Goal: Find contact information: Find contact information

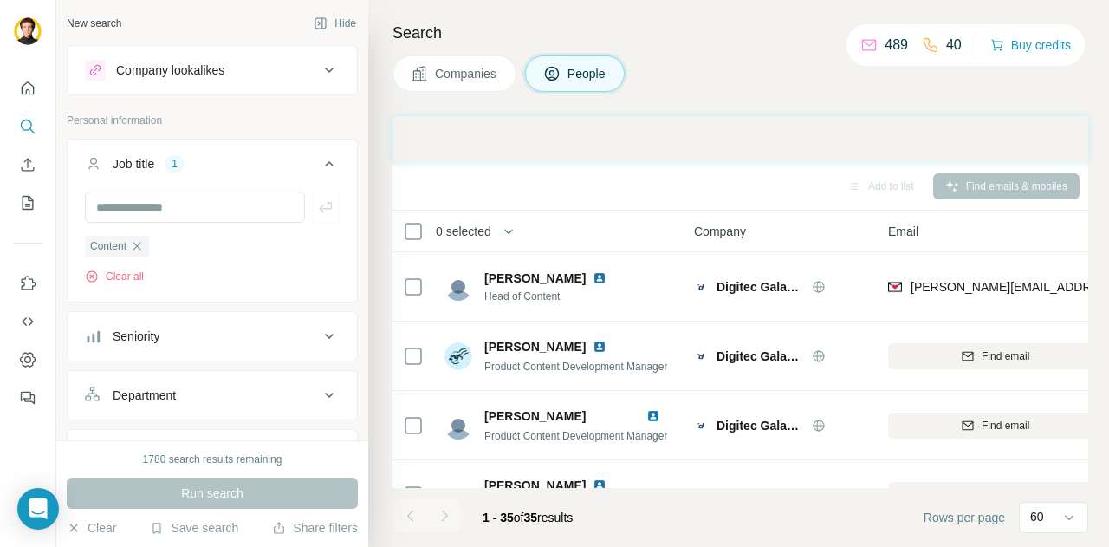
click at [465, 20] on div "Search Companies People Add to list Find emails & mobiles 0 selected People Com…" at bounding box center [738, 273] width 741 height 547
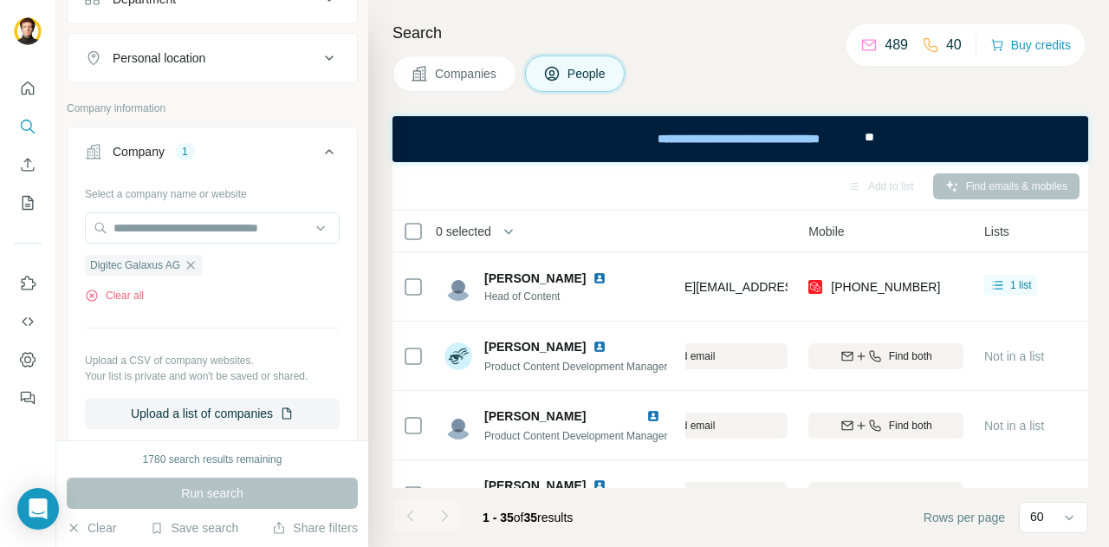
scroll to position [397, 0]
click at [193, 261] on icon "button" at bounding box center [191, 264] width 8 height 8
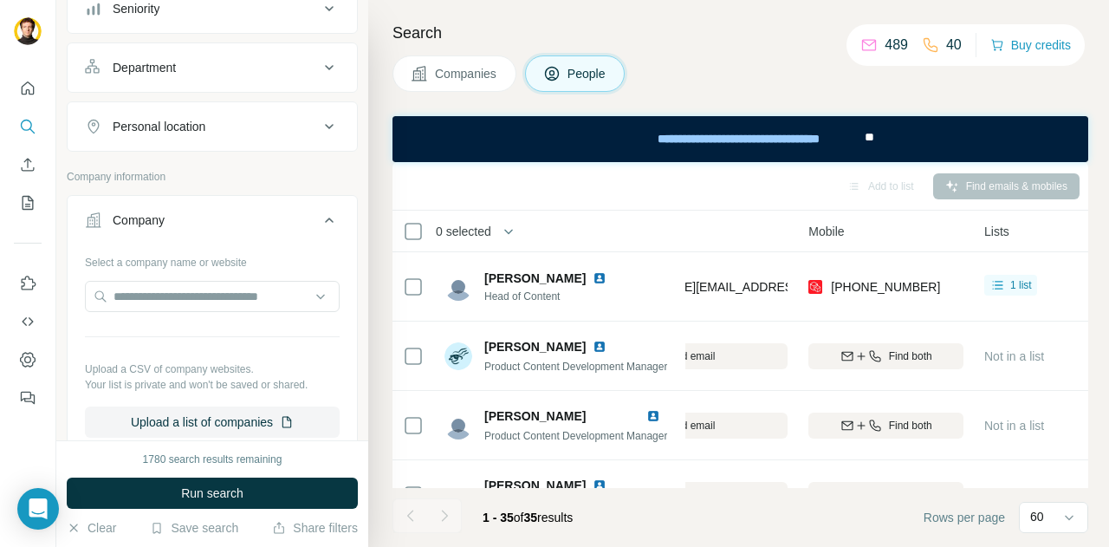
scroll to position [305, 0]
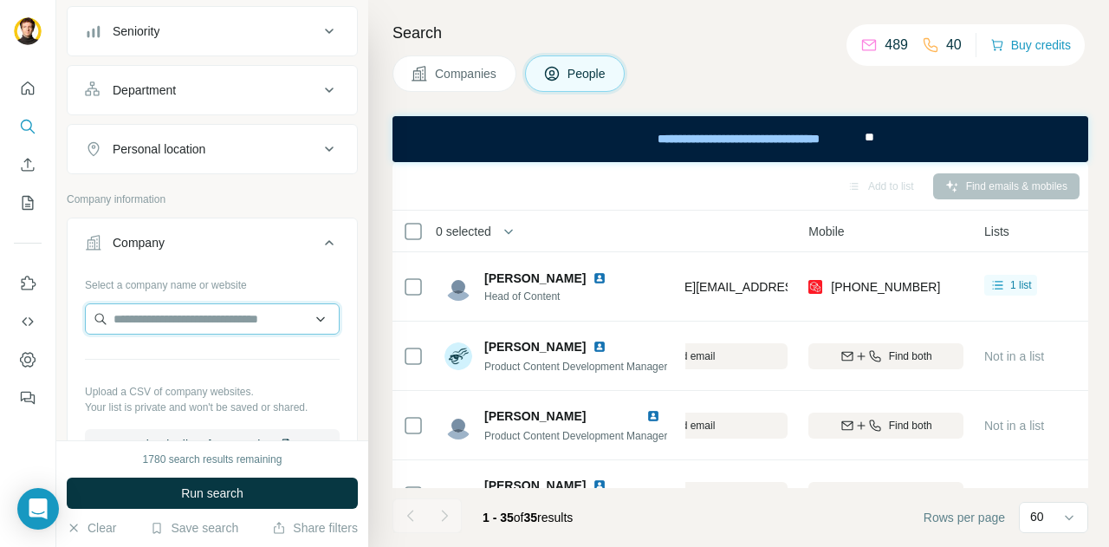
click at [151, 316] on input "text" at bounding box center [212, 318] width 255 height 31
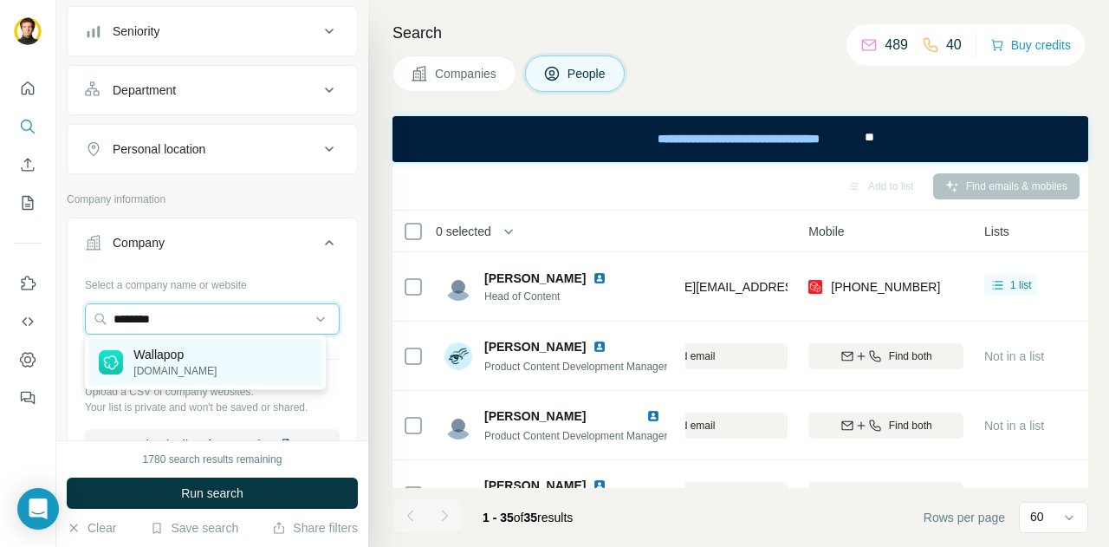
type input "********"
click at [154, 360] on p "Wallapop" at bounding box center [174, 354] width 83 height 17
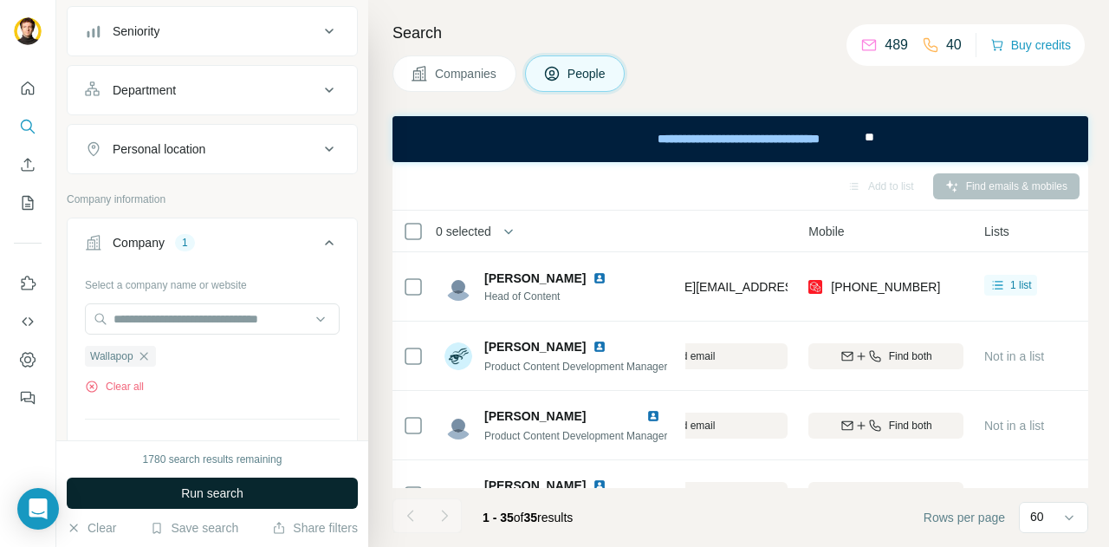
click at [206, 498] on span "Run search" at bounding box center [212, 493] width 62 height 17
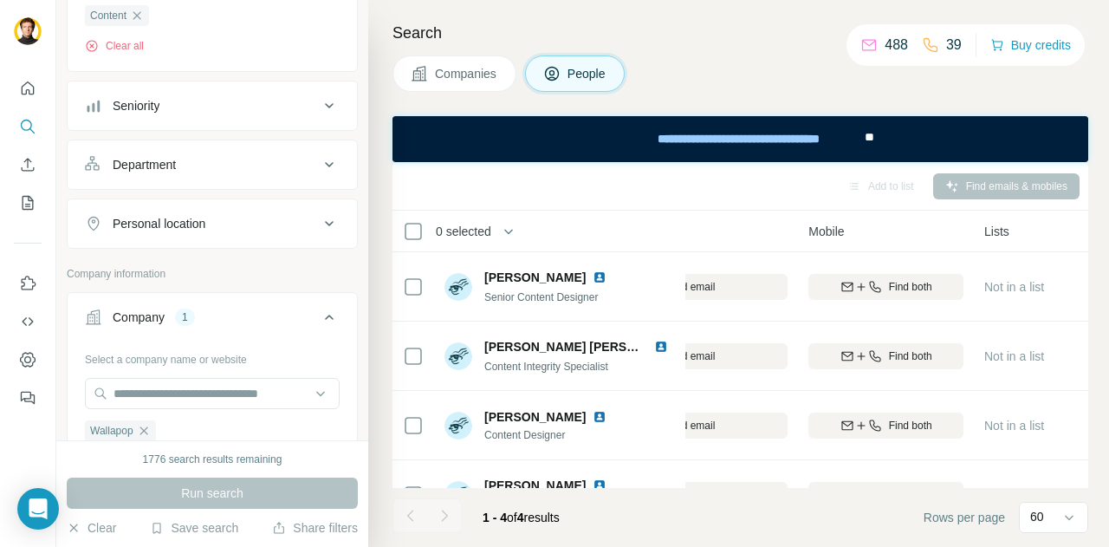
scroll to position [111, 0]
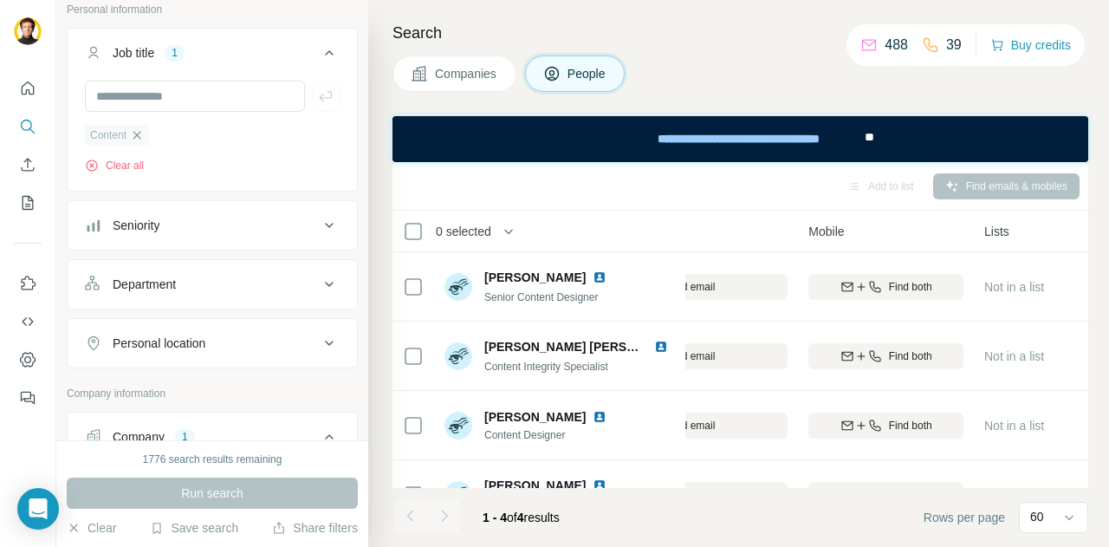
click at [139, 133] on icon "button" at bounding box center [137, 135] width 8 height 8
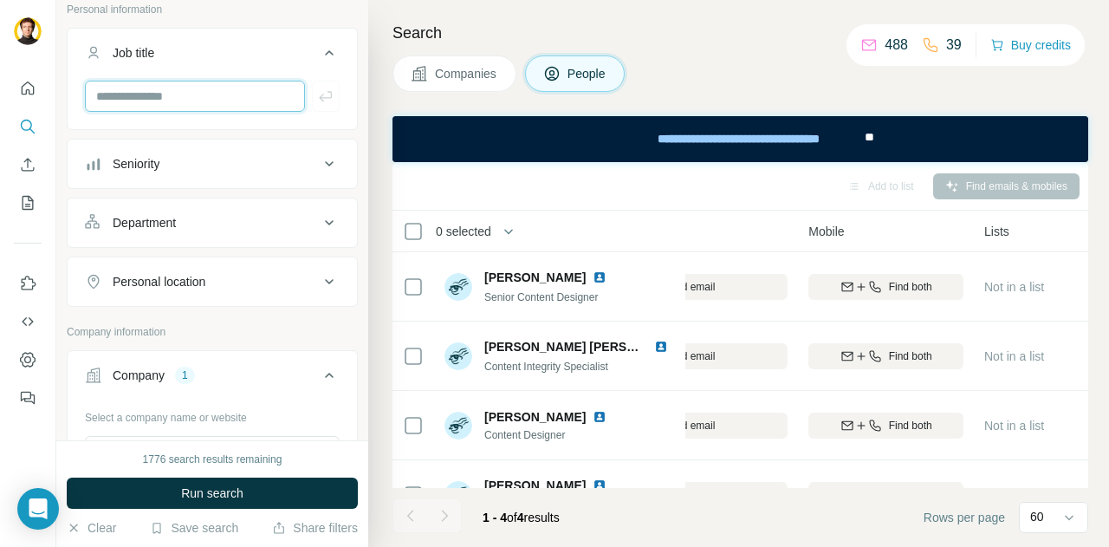
click at [130, 97] on input "text" at bounding box center [195, 96] width 220 height 31
type input "******"
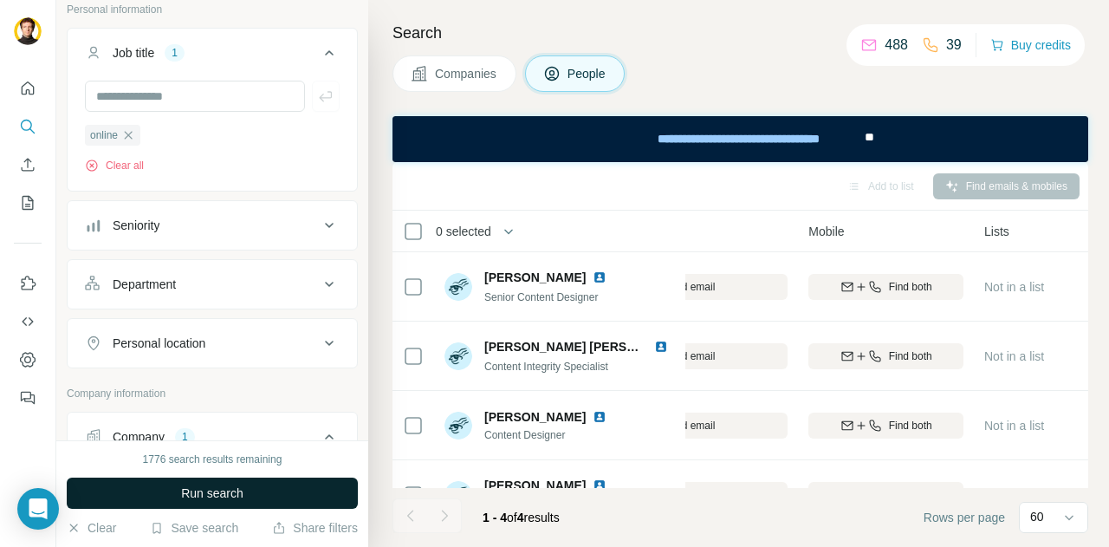
click at [237, 487] on span "Run search" at bounding box center [212, 493] width 62 height 17
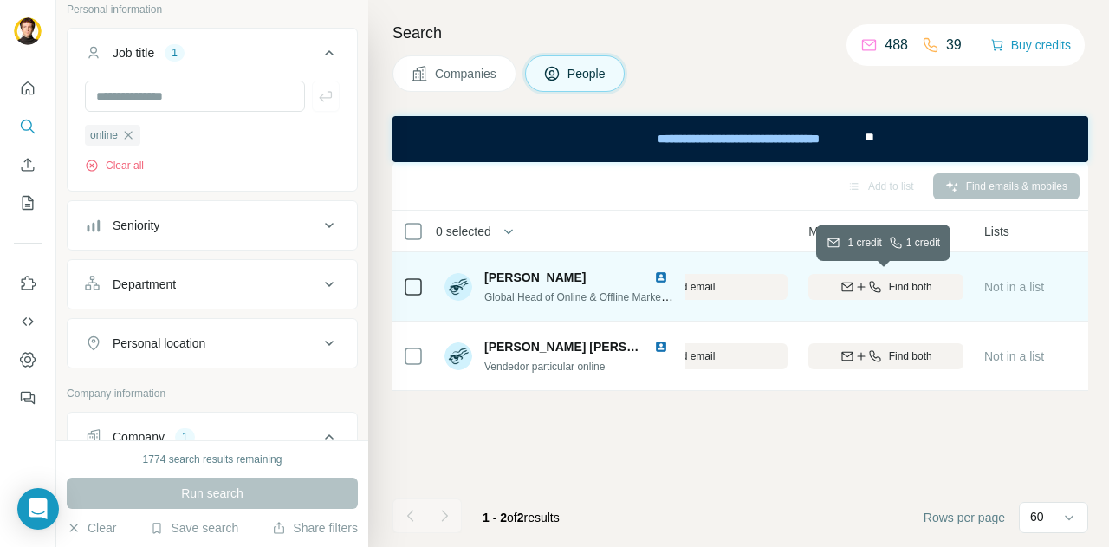
click at [885, 289] on div "Find both" at bounding box center [886, 287] width 155 height 16
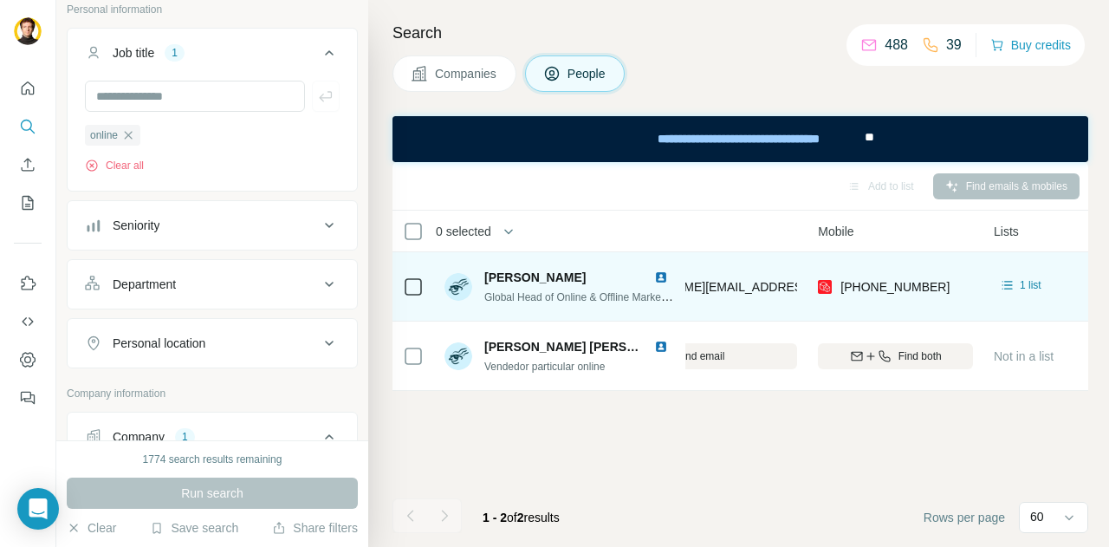
scroll to position [0, 294]
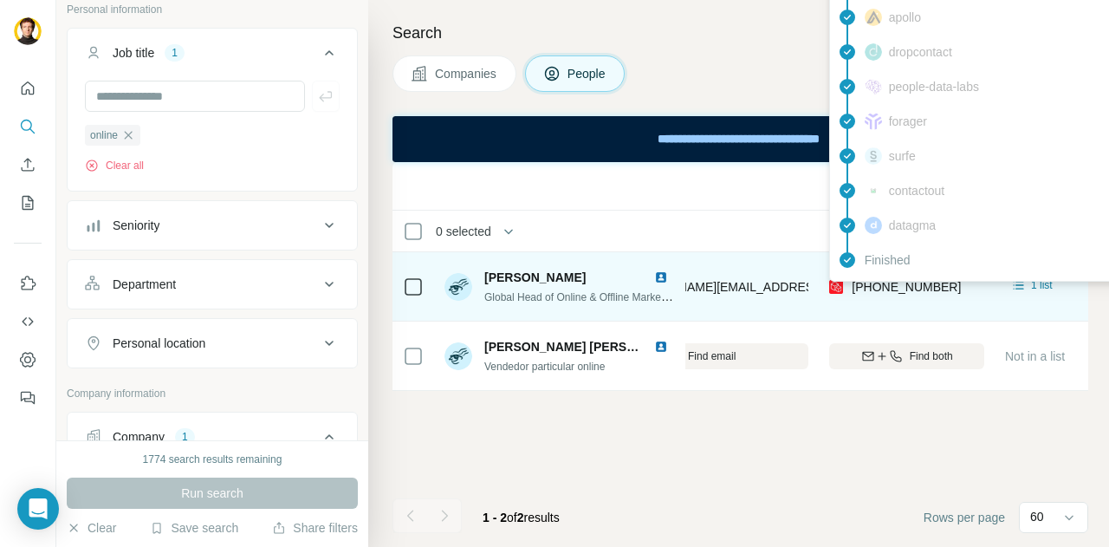
click at [925, 282] on span "[PHONE_NUMBER]" at bounding box center [906, 287] width 109 height 14
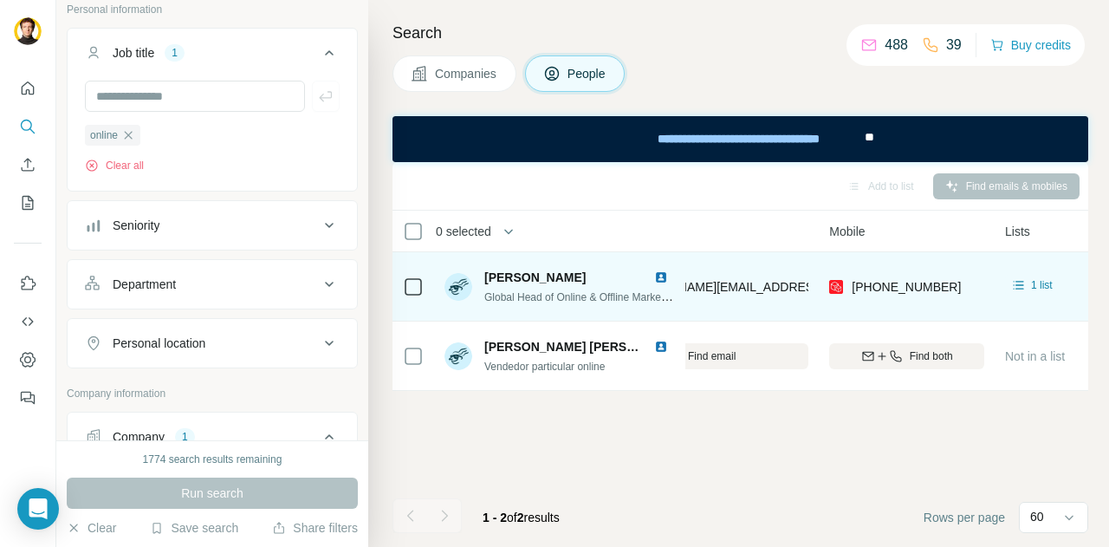
click at [962, 284] on div "[PHONE_NUMBER]" at bounding box center [906, 287] width 155 height 48
click at [1024, 282] on icon at bounding box center [1019, 284] width 17 height 17
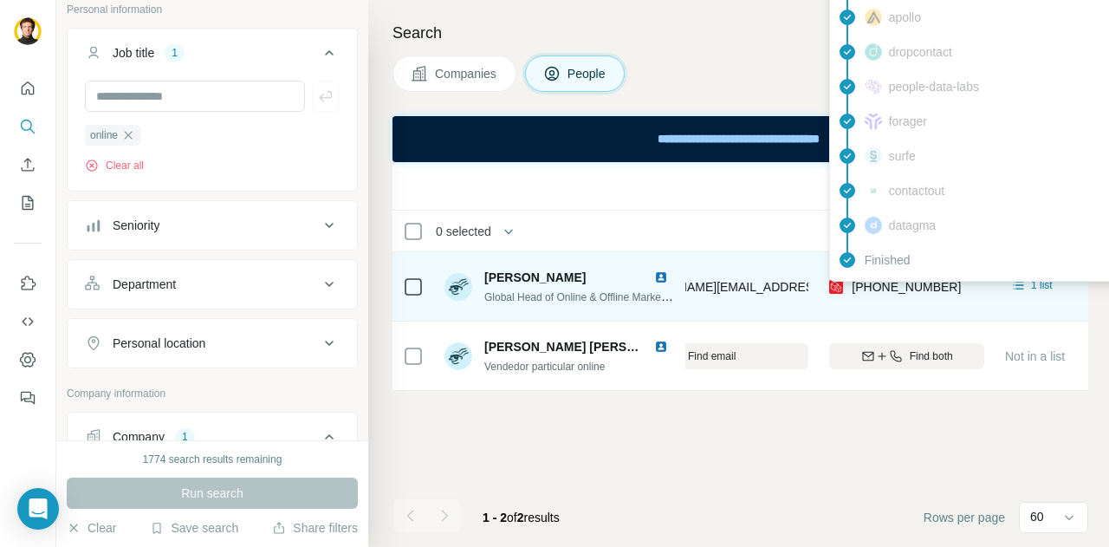
click at [901, 282] on span "[PHONE_NUMBER]" at bounding box center [906, 287] width 109 height 14
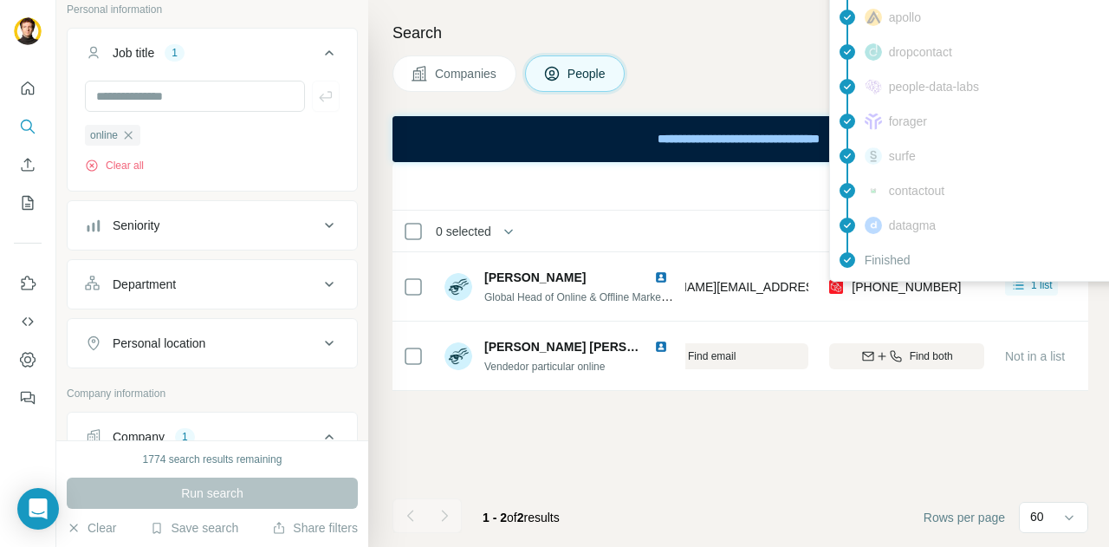
click at [723, 81] on div "Companies People" at bounding box center [741, 73] width 696 height 36
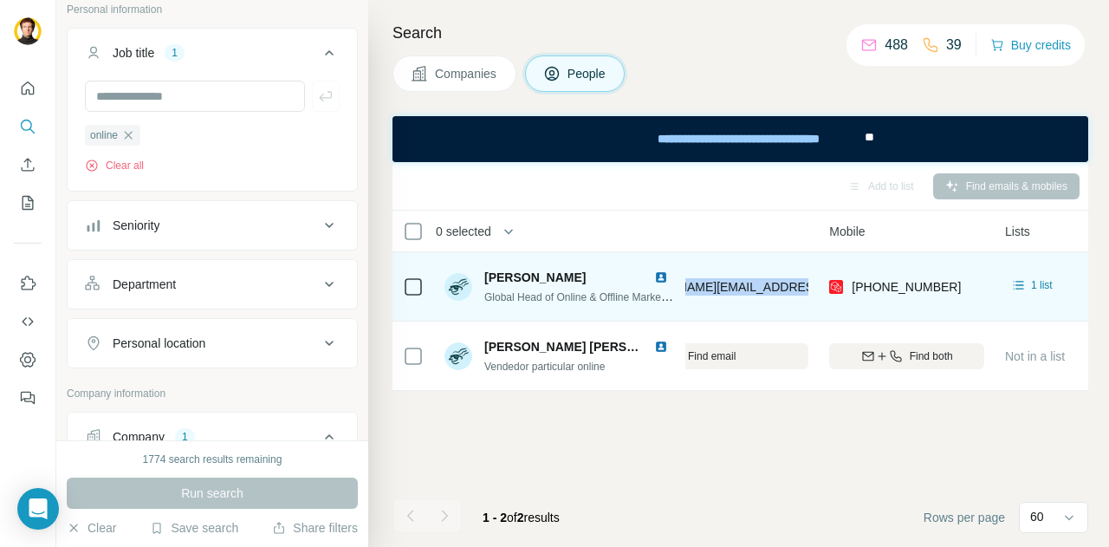
drag, startPoint x: 806, startPoint y: 283, endPoint x: 683, endPoint y: 286, distance: 123.1
click at [0, 0] on tr "[PERSON_NAME] Global Head of Online & Offline Marketing Wallapop [PERSON_NAME][…" at bounding box center [0, 0] width 0 height 0
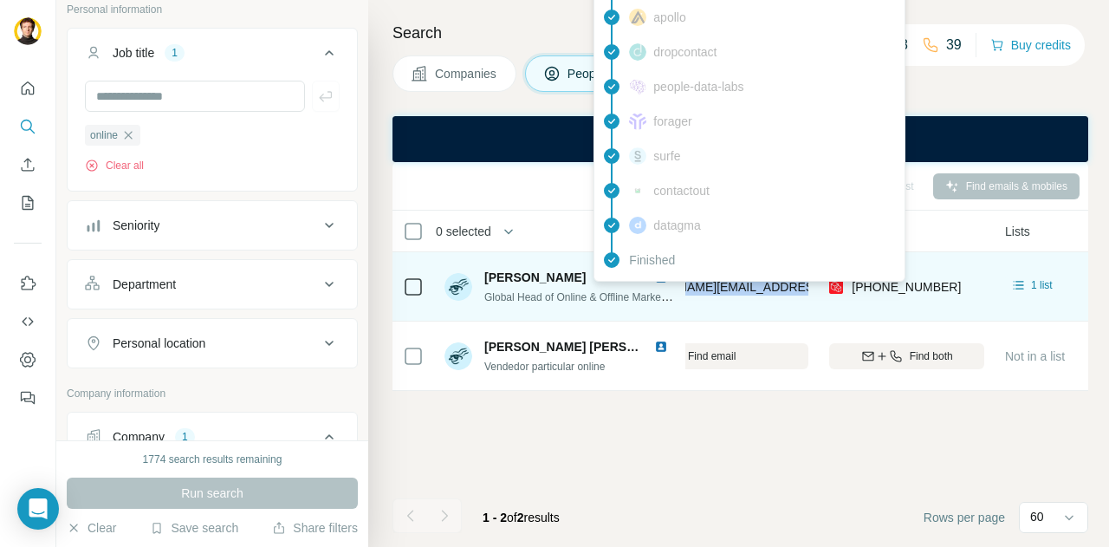
copy tr "g Wallapop [PERSON_NAME].roccatagliata@wallapop."
